Goal: Navigation & Orientation: Find specific page/section

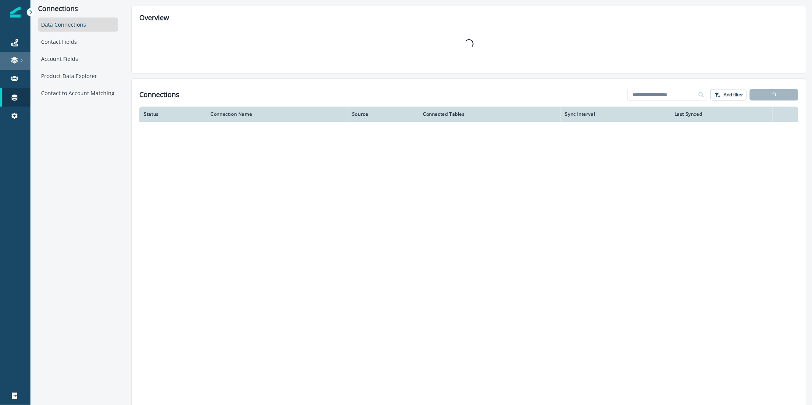
click at [15, 68] on link at bounding box center [15, 61] width 30 height 18
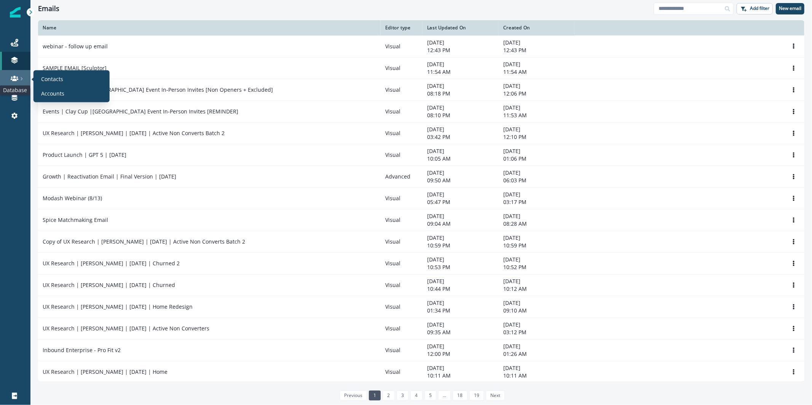
click at [15, 75] on icon at bounding box center [15, 79] width 8 height 8
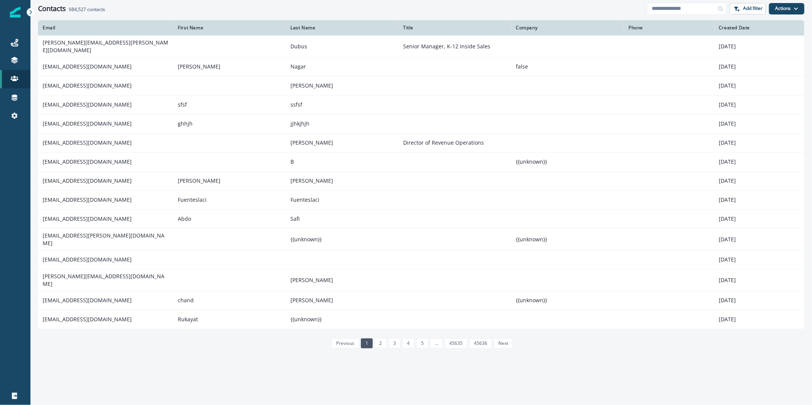
click at [14, 26] on div "Journeys Emails Tokens Static lists Outbound webhooks Forms Inbound webhooks Sa…" at bounding box center [15, 79] width 30 height 110
click at [16, 36] on link "Journeys" at bounding box center [15, 43] width 30 height 18
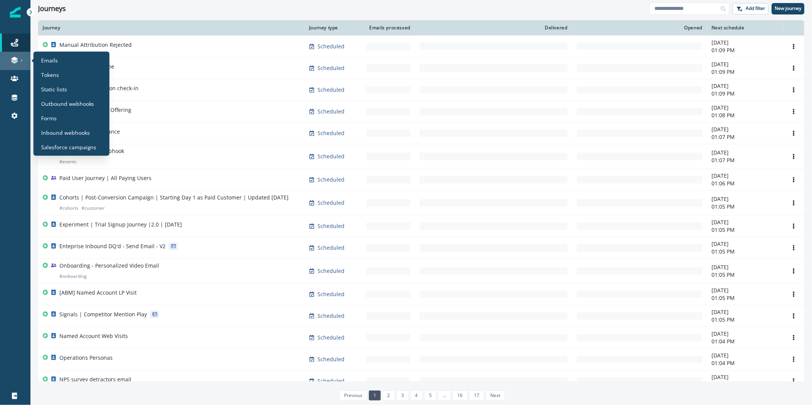
click at [18, 52] on link at bounding box center [15, 61] width 30 height 18
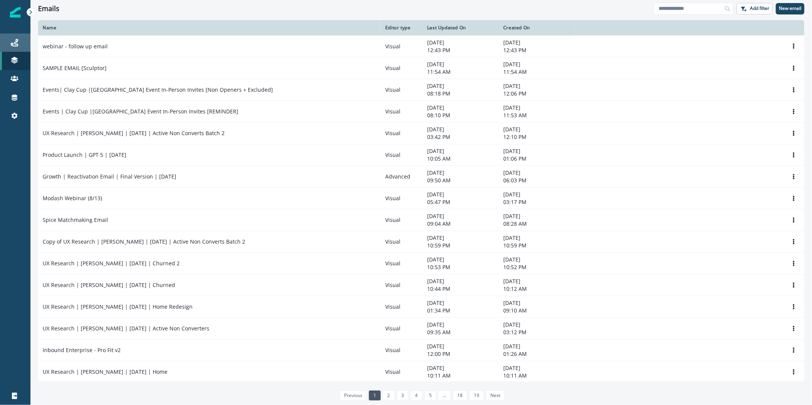
click at [14, 36] on link "Journeys" at bounding box center [15, 43] width 30 height 18
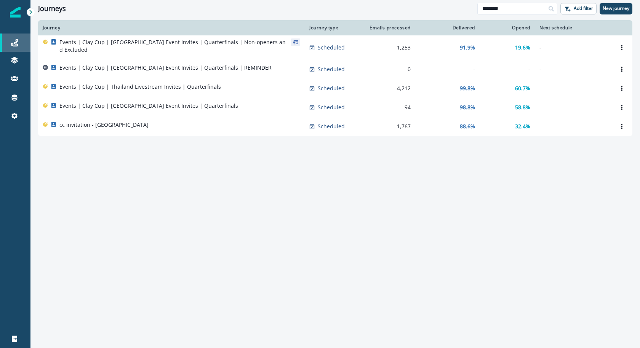
click at [13, 47] on link "Journeys" at bounding box center [15, 43] width 30 height 18
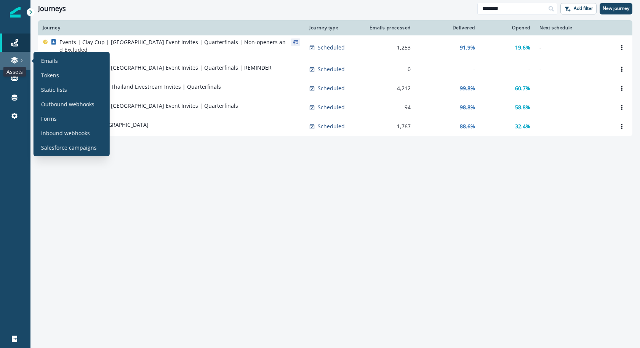
click at [14, 61] on icon at bounding box center [14, 61] width 6 height 2
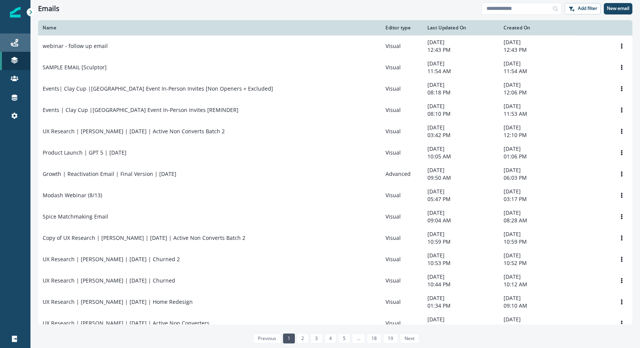
click at [17, 38] on div "Journeys" at bounding box center [15, 42] width 24 height 9
